Goal: Navigation & Orientation: Find specific page/section

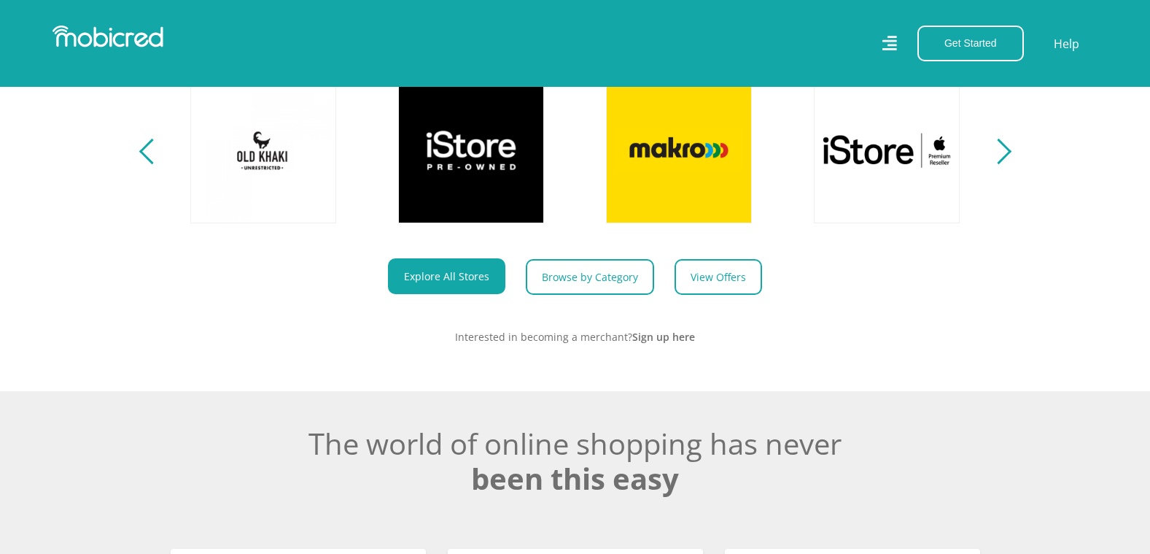
scroll to position [729, 0]
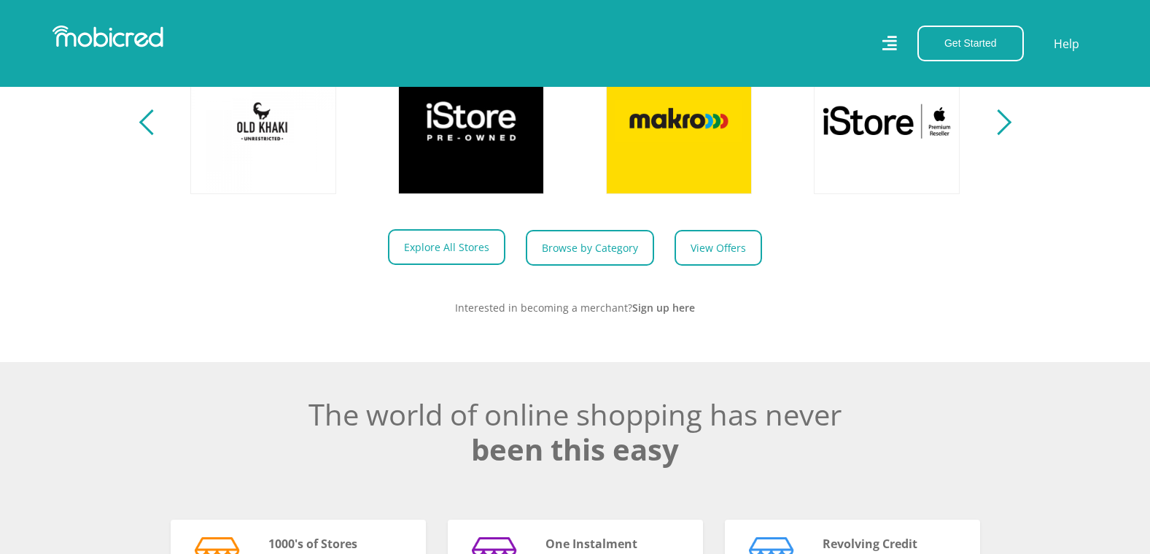
click at [460, 263] on link "Explore All Stores" at bounding box center [446, 247] width 117 height 36
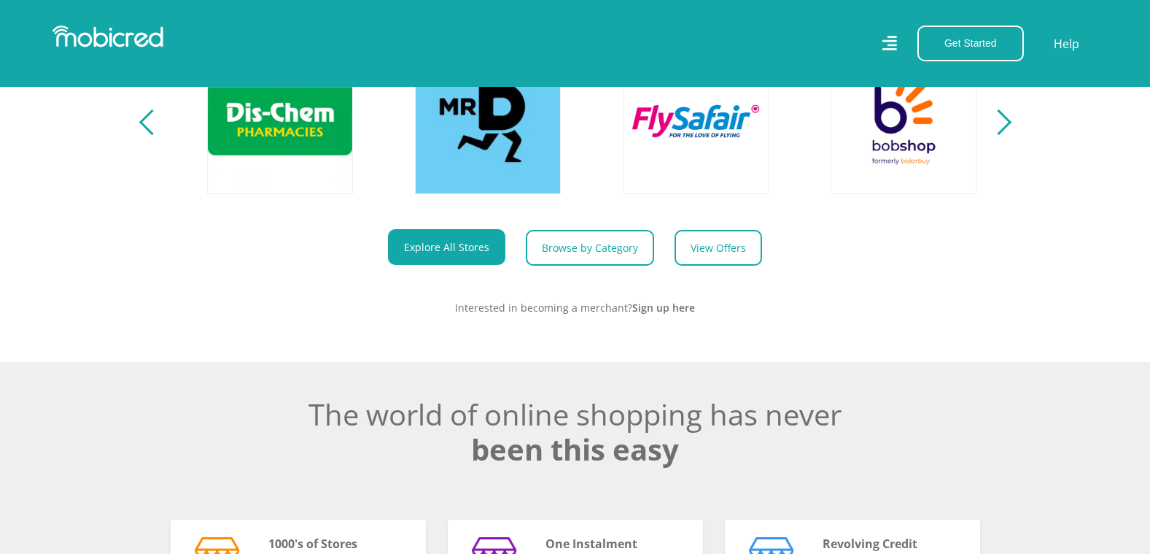
scroll to position [0, 1871]
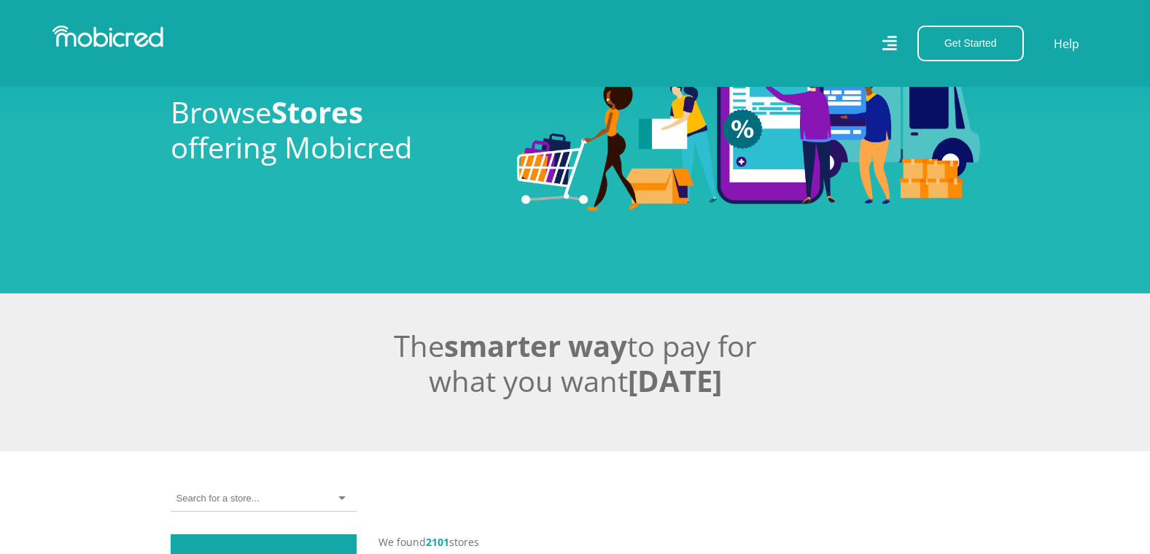
scroll to position [292, 0]
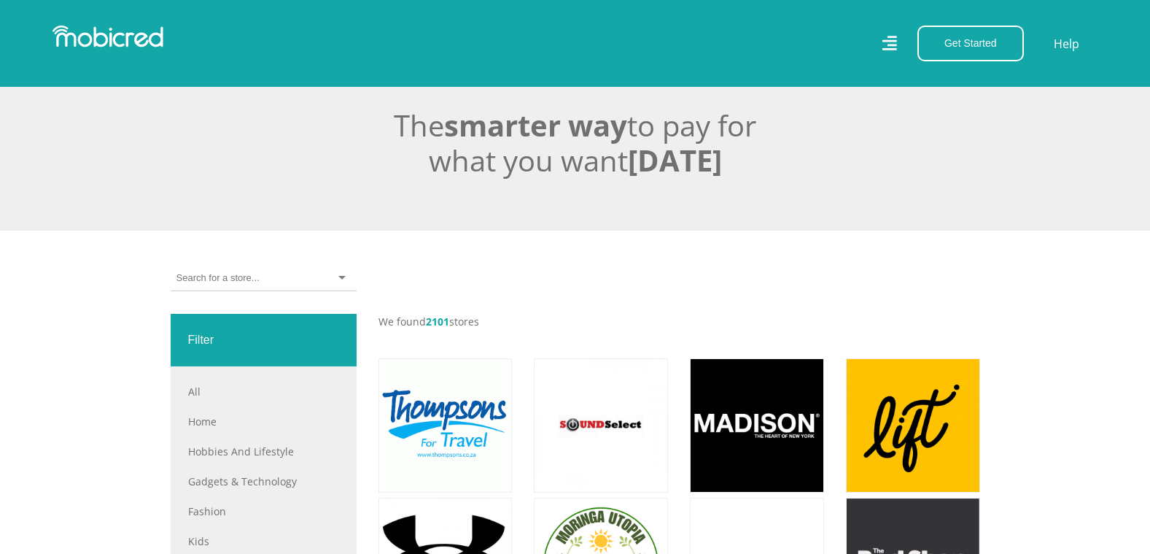
click at [260, 274] on div at bounding box center [264, 278] width 186 height 26
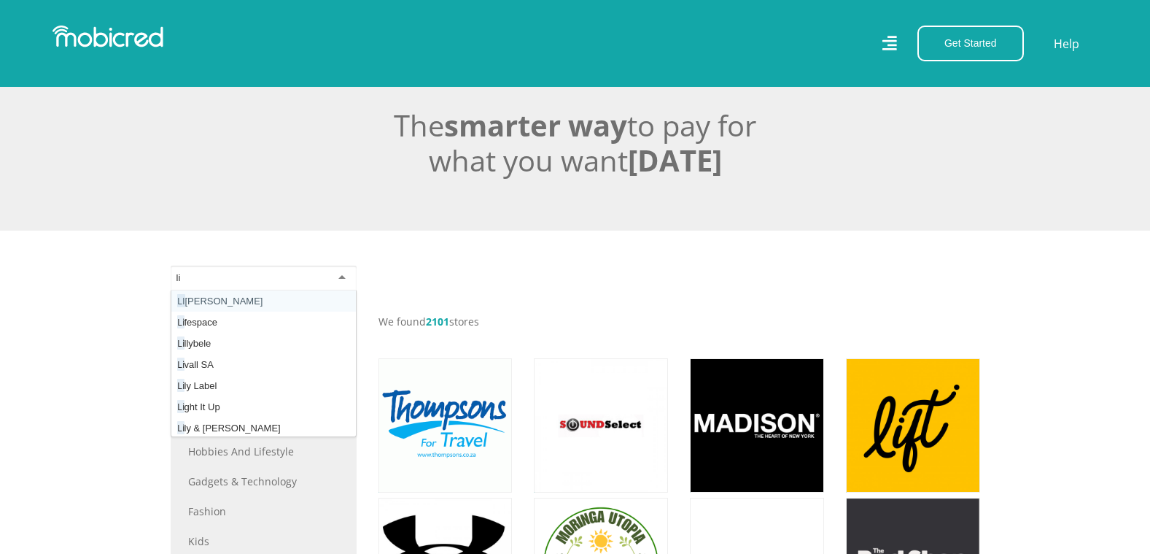
scroll to position [0, 0]
type input "lift"
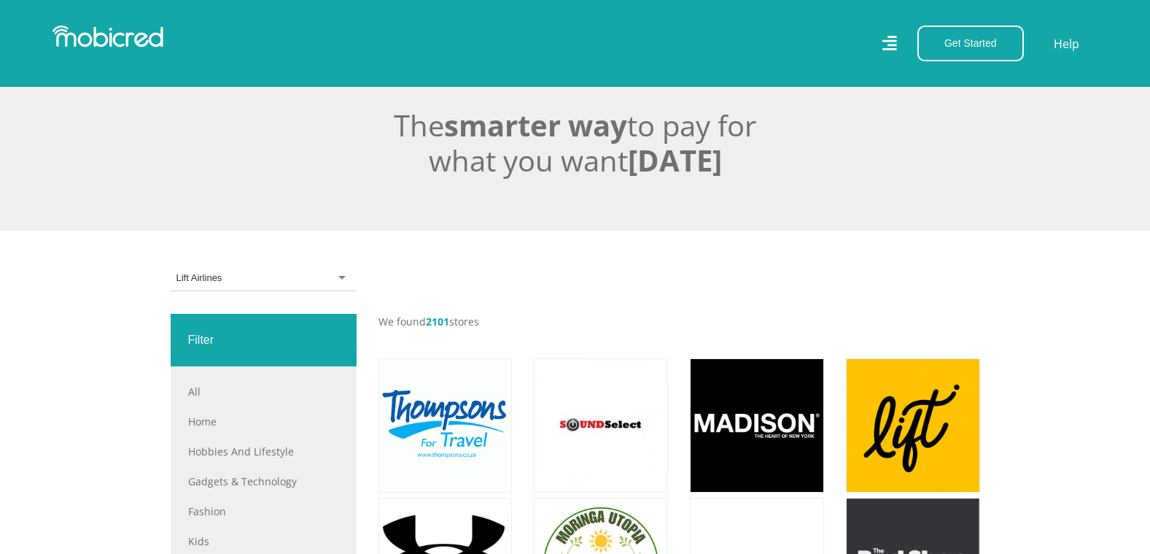
click at [234, 274] on div "Lift Airlines" at bounding box center [264, 278] width 186 height 26
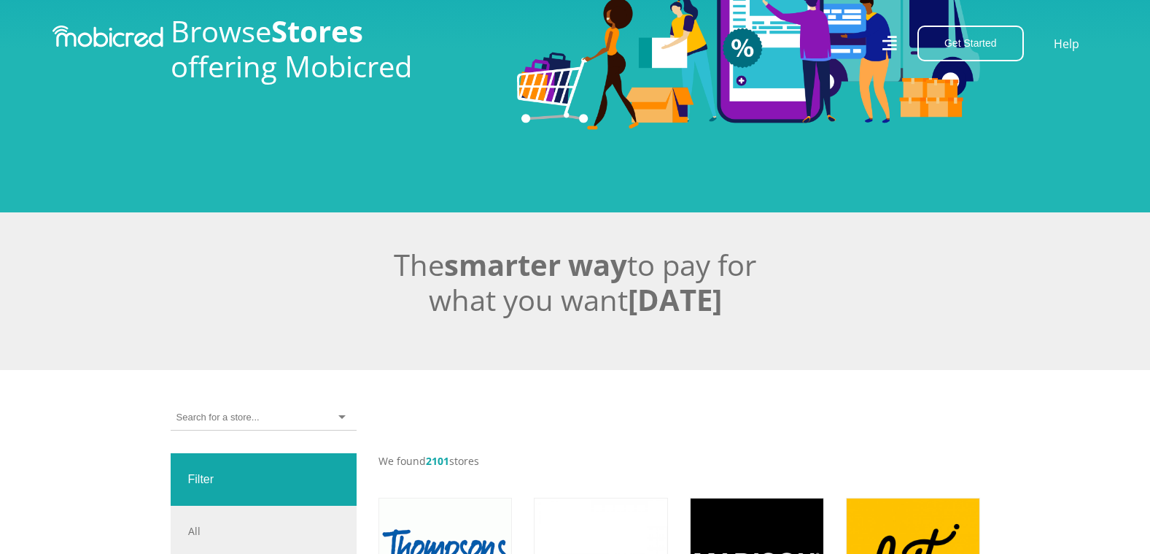
scroll to position [292, 0]
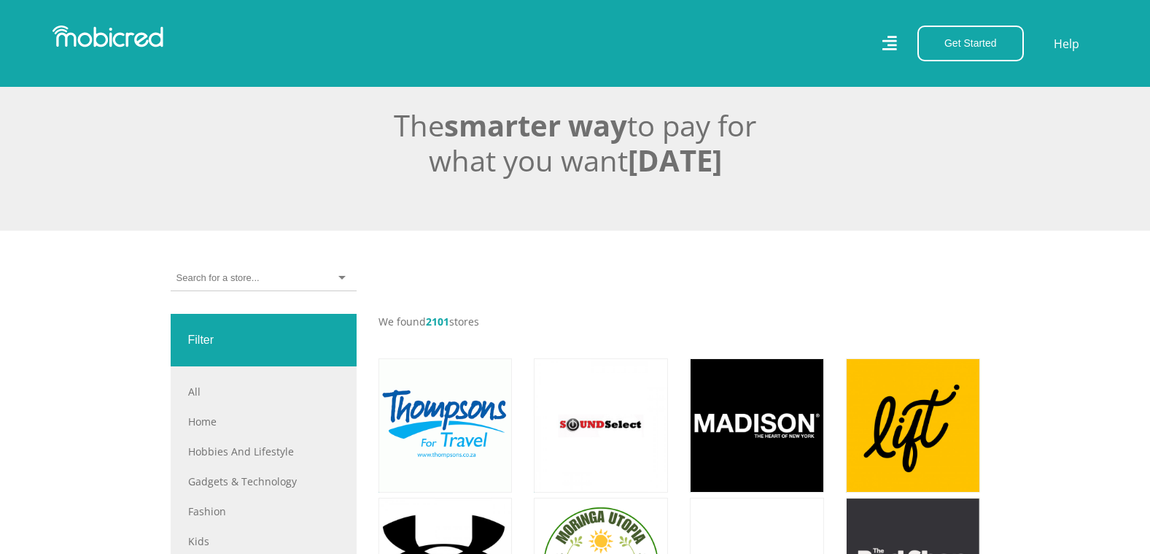
click at [238, 276] on input "select-one" at bounding box center [218, 277] width 82 height 13
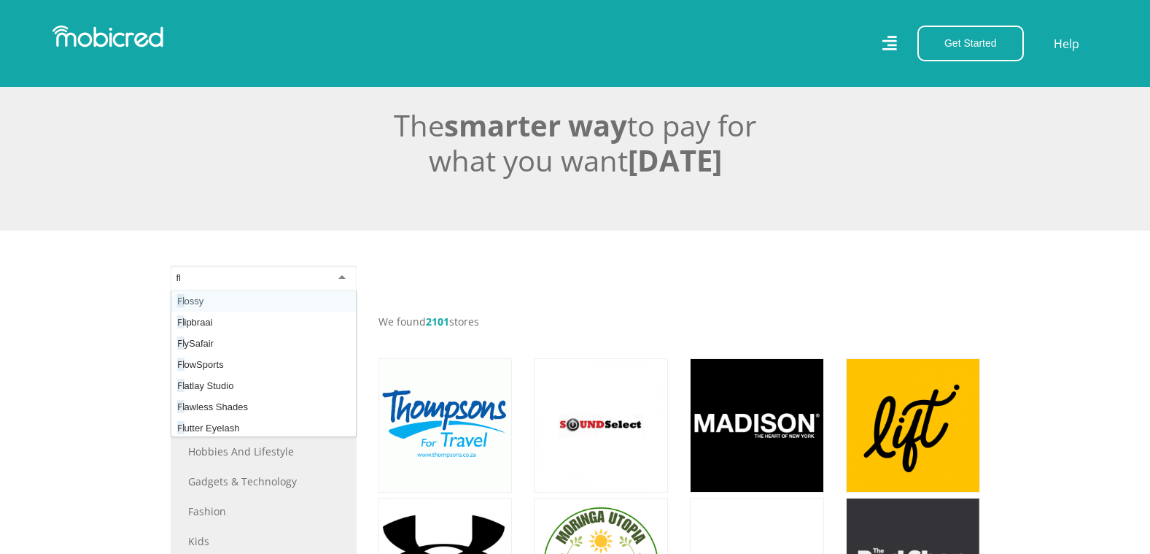
type input "fly"
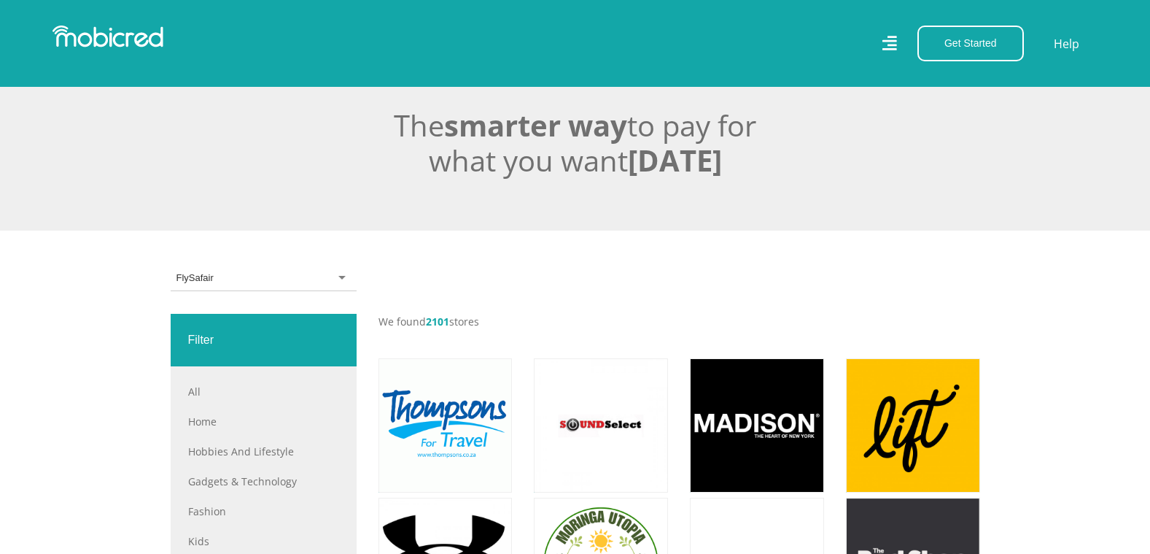
scroll to position [0, 0]
click at [237, 271] on div "FlySafair" at bounding box center [264, 278] width 186 height 26
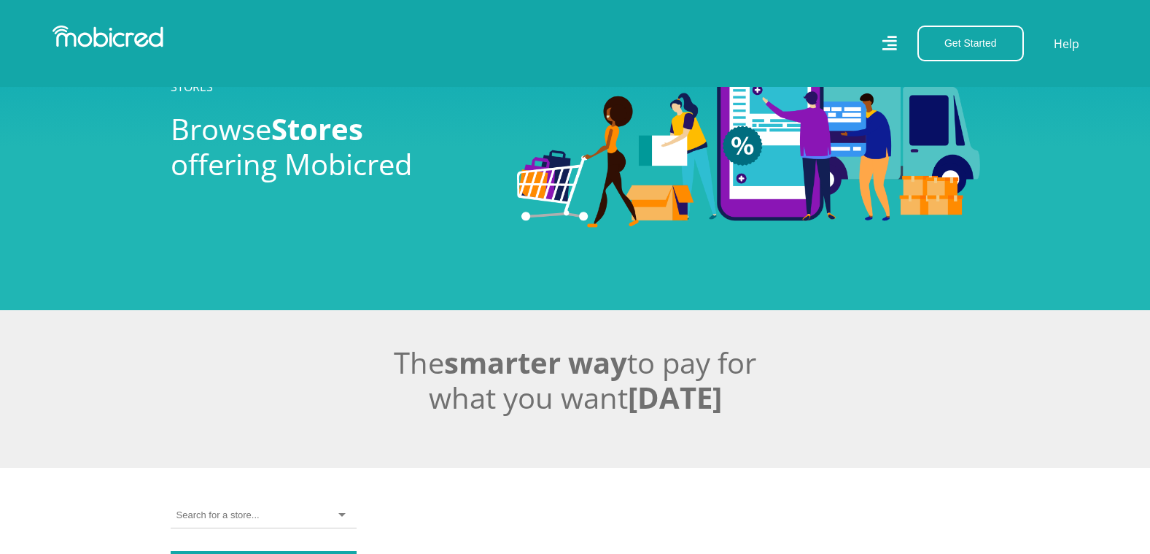
scroll to position [219, 0]
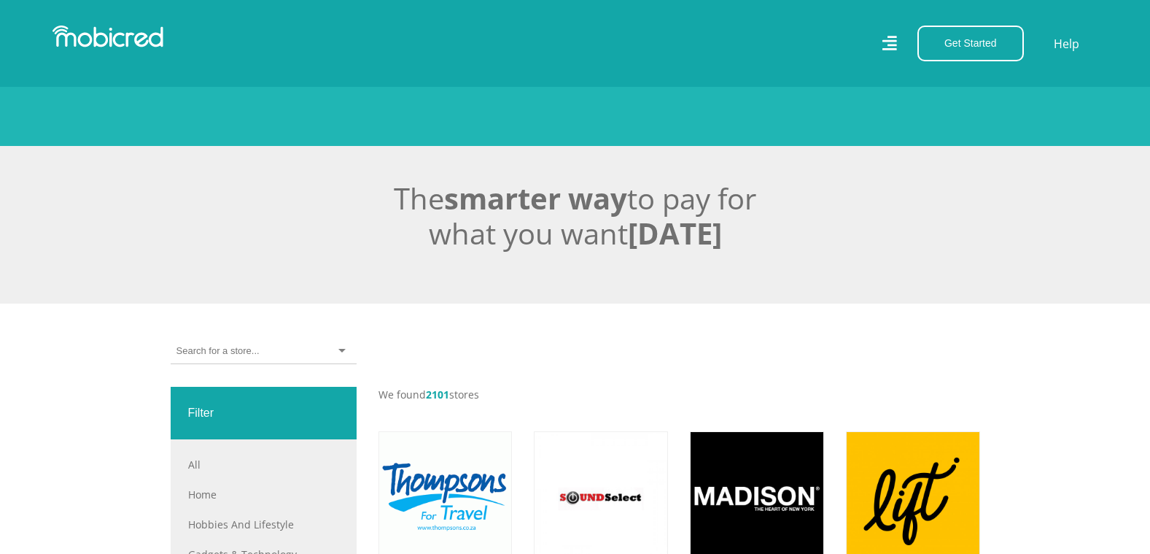
click at [259, 352] on div at bounding box center [264, 351] width 186 height 26
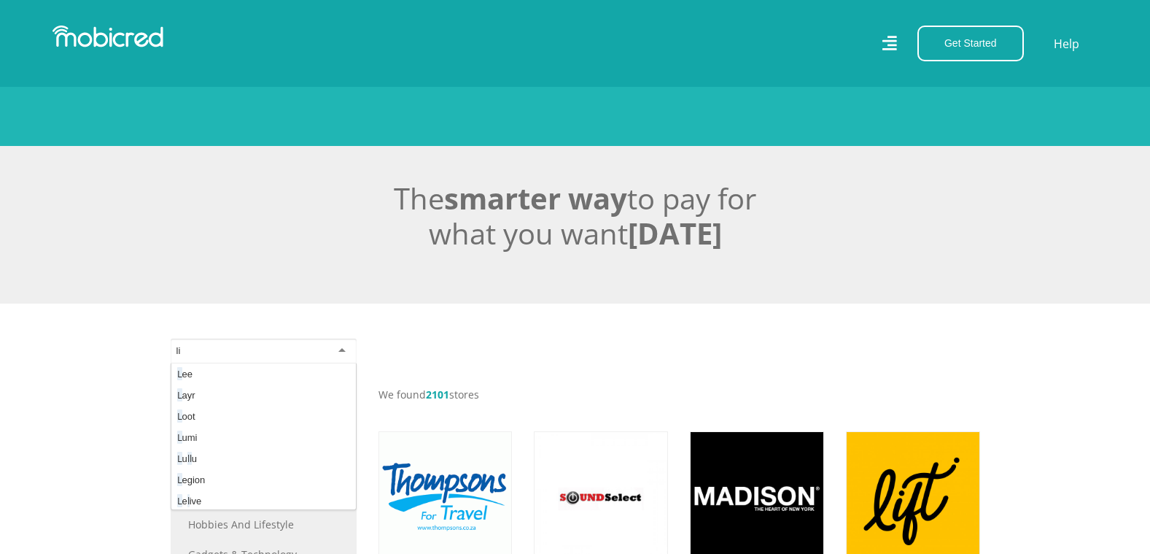
scroll to position [0, 0]
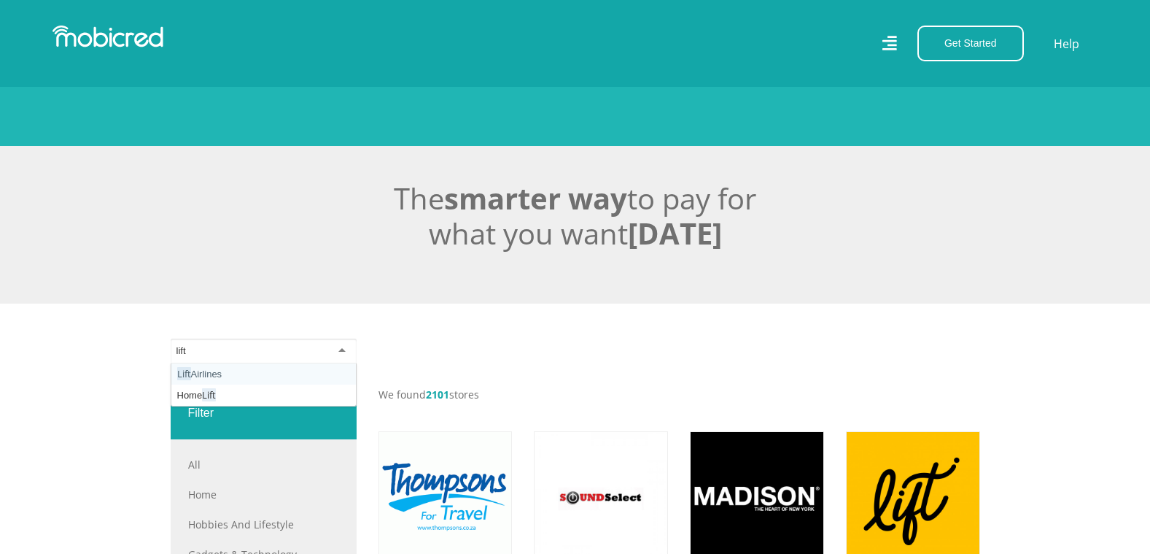
type input "lift"
